Goal: Book appointment/travel/reservation

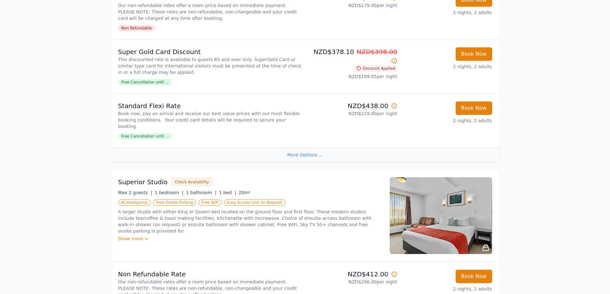
scroll to position [288, 0]
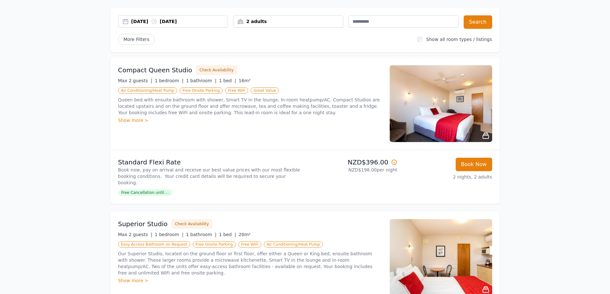
scroll to position [64, 0]
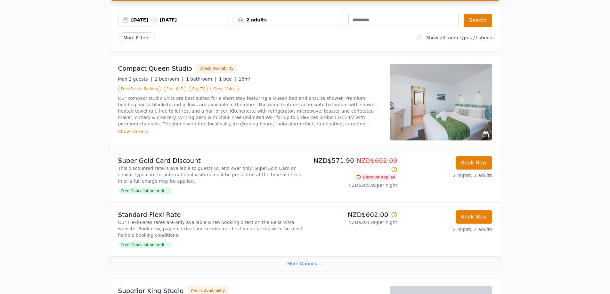
scroll to position [64, 0]
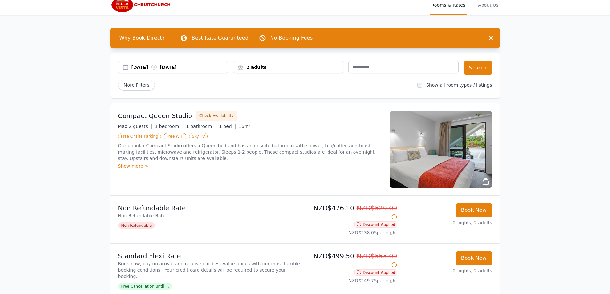
scroll to position [32, 0]
